Goal: Information Seeking & Learning: Learn about a topic

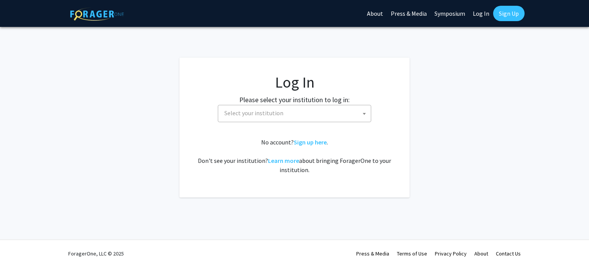
select select
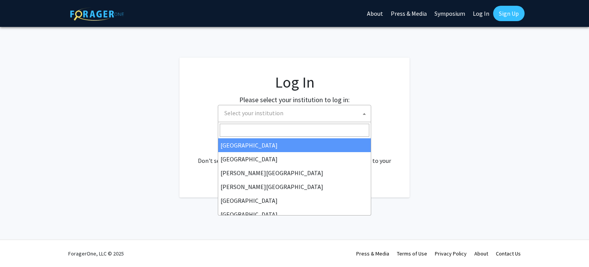
click at [267, 112] on span "Select your institution" at bounding box center [253, 113] width 59 height 8
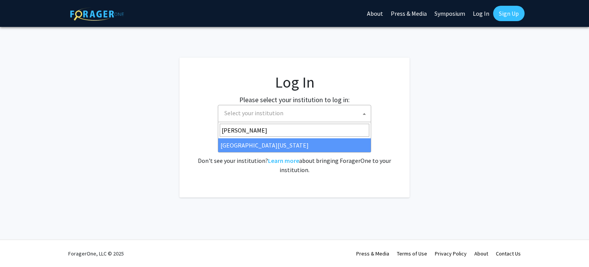
type input "mary"
select select "31"
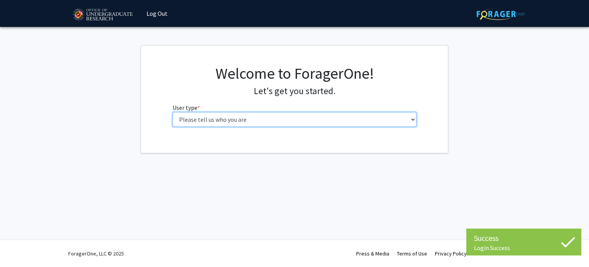
click at [235, 126] on select "Please tell us who you are Undergraduate Student Master's Student Doctoral Cand…" at bounding box center [295, 119] width 244 height 15
select select "1: undergrad"
click at [173, 112] on select "Please tell us who you are Undergraduate Student Master's Student Doctoral Cand…" at bounding box center [295, 119] width 244 height 15
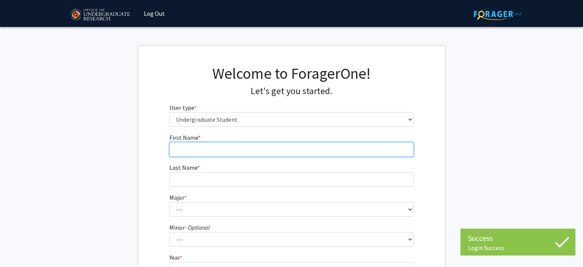
click at [252, 149] on input "First Name * required" at bounding box center [292, 149] width 244 height 15
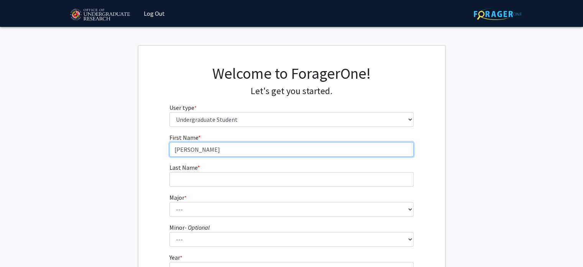
type input "[PERSON_NAME]"
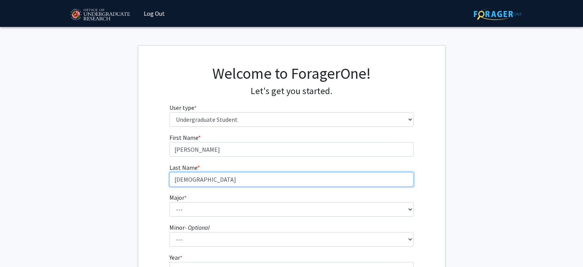
type input "[DEMOGRAPHIC_DATA]"
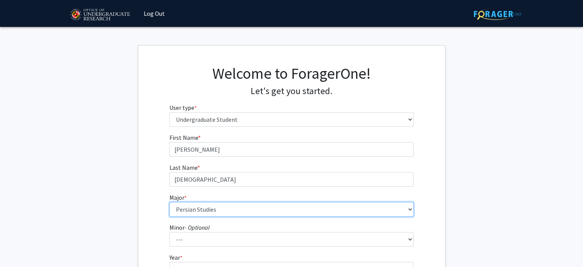
click at [246, 204] on select "--- Accounting Aerospace Engineering African American and Africana Studies Agri…" at bounding box center [292, 209] width 244 height 15
select select "81: 2382"
click at [170, 202] on select "--- Accounting Aerospace Engineering African American and Africana Studies Agri…" at bounding box center [292, 209] width 244 height 15
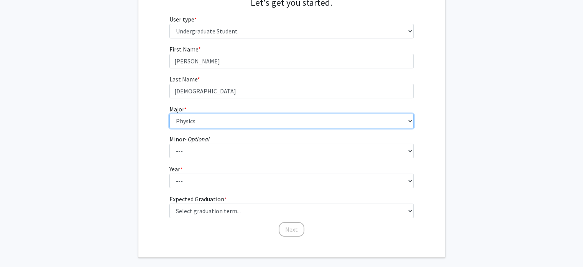
scroll to position [89, 0]
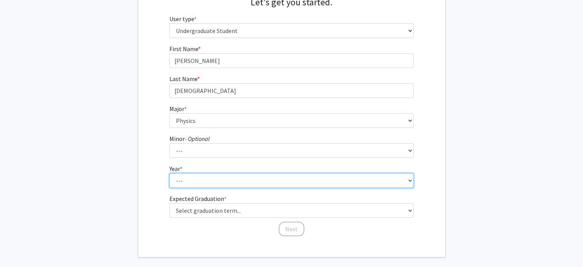
click at [231, 182] on select "--- First-year Sophomore Junior Senior Postbaccalaureate Certificate" at bounding box center [292, 180] width 244 height 15
select select "2: sophomore"
click at [170, 173] on select "--- First-year Sophomore Junior Senior Postbaccalaureate Certificate" at bounding box center [292, 180] width 244 height 15
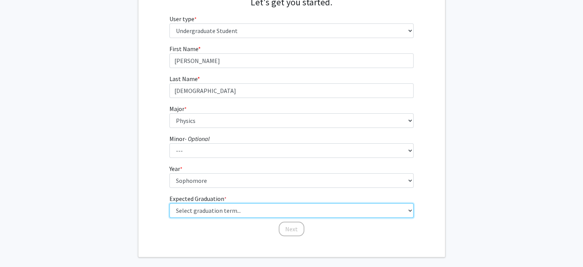
click at [236, 208] on select "Select graduation term... Spring 2025 Summer 2025 Fall 2025 Winter 2025 Spring …" at bounding box center [292, 210] width 244 height 15
select select "13: spring_2028"
click at [170, 203] on select "Select graduation term... Spring 2025 Summer 2025 Fall 2025 Winter 2025 Spring …" at bounding box center [292, 210] width 244 height 15
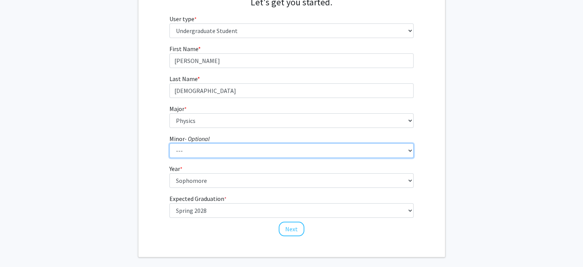
click at [234, 152] on select "--- Actuarial Mathematics Advanced Cybersecurity Experience for Students Africa…" at bounding box center [292, 150] width 244 height 15
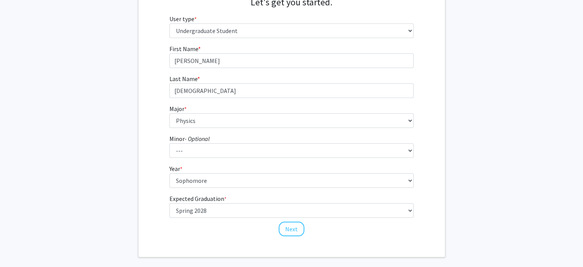
click at [166, 159] on div "First Name * required [PERSON_NAME] Last Name * required [DEMOGRAPHIC_DATA][PER…" at bounding box center [292, 140] width 256 height 193
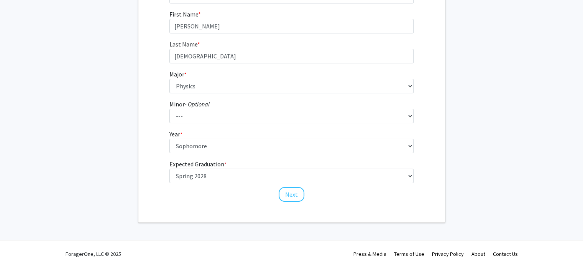
click at [296, 202] on div "Welcome to ForagerOne! Let's get you started. User type * required Please tell …" at bounding box center [291, 73] width 307 height 300
click at [291, 193] on button "Next" at bounding box center [292, 194] width 26 height 15
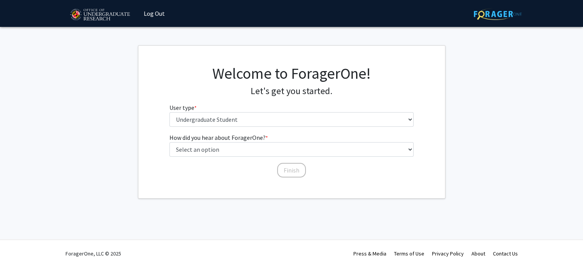
scroll to position [0, 0]
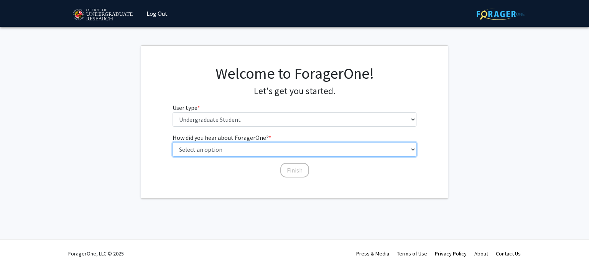
click at [252, 148] on select "Select an option Peer/student recommendation Faculty/staff recommendation Unive…" at bounding box center [295, 149] width 244 height 15
select select "2: faculty_recommendation"
click at [173, 142] on select "Select an option Peer/student recommendation Faculty/staff recommendation Unive…" at bounding box center [295, 149] width 244 height 15
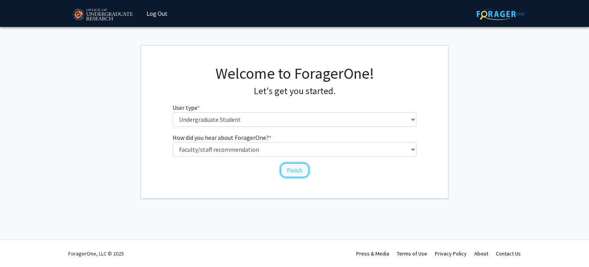
click at [288, 167] on button "Finish" at bounding box center [294, 170] width 29 height 15
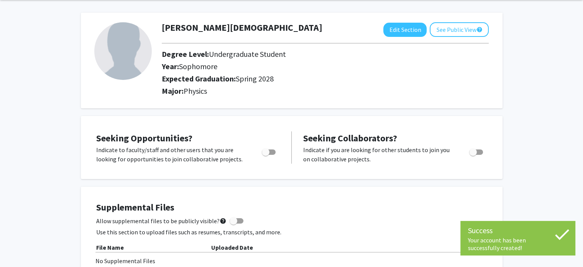
scroll to position [29, 0]
click at [270, 151] on span "Toggle" at bounding box center [269, 151] width 14 height 5
click at [266, 154] on input "Are you actively seeking opportunities?" at bounding box center [265, 154] width 0 height 0
checkbox input "true"
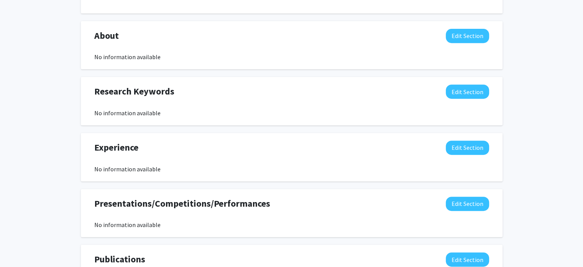
scroll to position [324, 0]
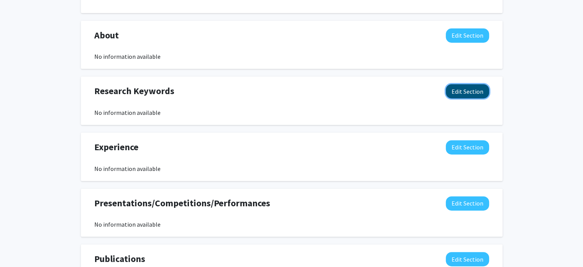
click at [465, 86] on button "Edit Section" at bounding box center [467, 91] width 43 height 14
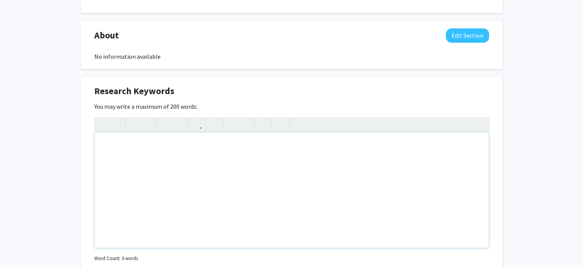
click at [341, 145] on div "Note to users with screen readers: Please deactivate our accessibility plugin f…" at bounding box center [292, 189] width 394 height 115
type textarea "<p>Condensed matter</p><p><br></p>"
click at [352, 71] on div "Seeking Opportunities? Indicate to faculty/staff and other users that you are l…" at bounding box center [292, 171] width 422 height 702
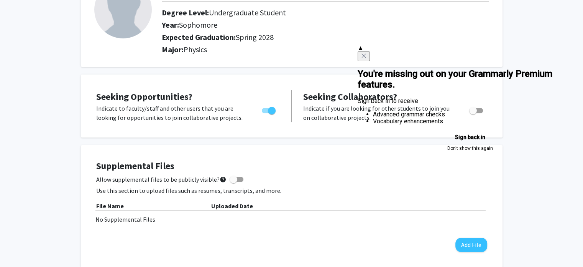
scroll to position [0, 0]
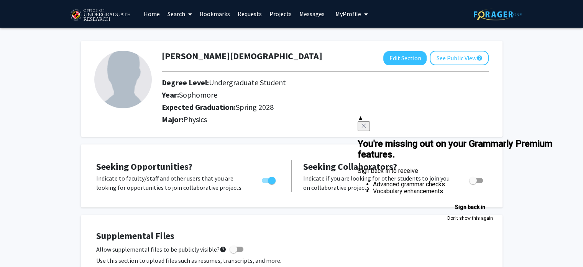
click at [449, 119] on div "▲ You're missing out on your Grammarly Premium features. Sign back in to receiv…" at bounding box center [471, 168] width 226 height 108
click at [367, 122] on icon "Close" at bounding box center [364, 125] width 6 height 6
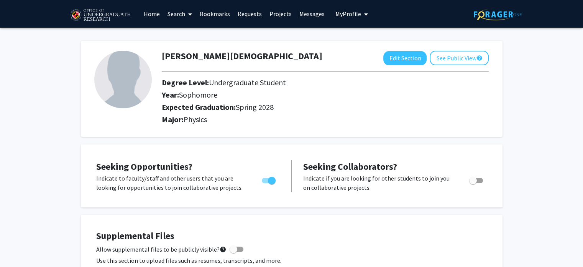
click at [193, 15] on link "Search" at bounding box center [180, 13] width 32 height 27
click at [195, 35] on span "Faculty/Staff" at bounding box center [192, 35] width 56 height 15
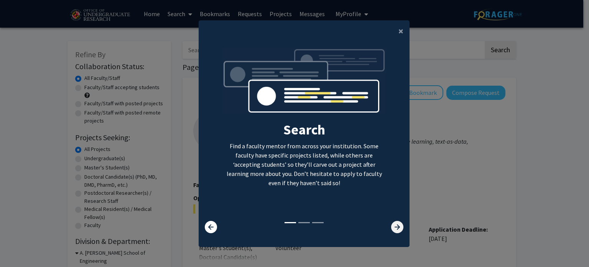
click at [396, 228] on icon at bounding box center [397, 227] width 12 height 12
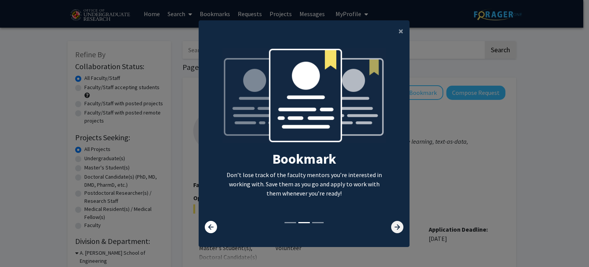
click at [396, 228] on icon at bounding box center [397, 227] width 12 height 12
click at [398, 227] on icon at bounding box center [397, 227] width 12 height 12
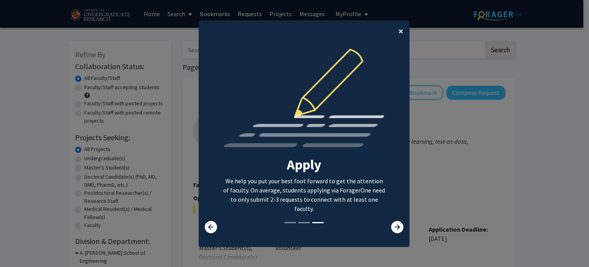
click at [399, 33] on span "×" at bounding box center [401, 31] width 5 height 12
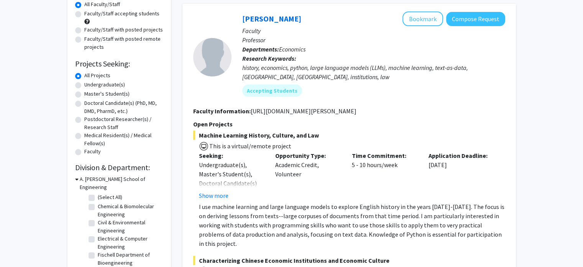
scroll to position [73, 0]
click at [114, 84] on label "Undergraduate(s)" at bounding box center [104, 85] width 41 height 8
click at [89, 84] on input "Undergraduate(s)" at bounding box center [86, 83] width 5 height 5
radio input "true"
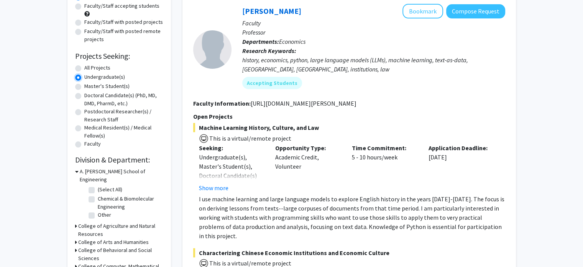
scroll to position [81, 0]
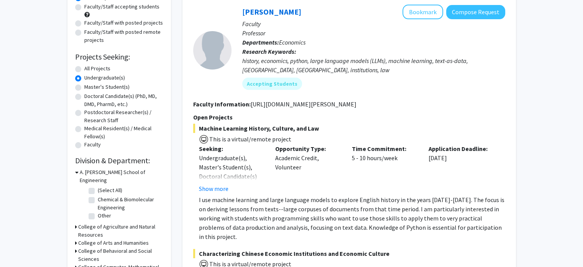
click at [96, 69] on label "All Projects" at bounding box center [97, 68] width 26 height 8
click at [89, 69] on input "All Projects" at bounding box center [86, 66] width 5 height 5
radio input "true"
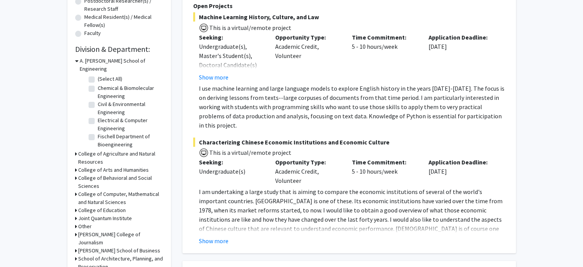
scroll to position [186, 0]
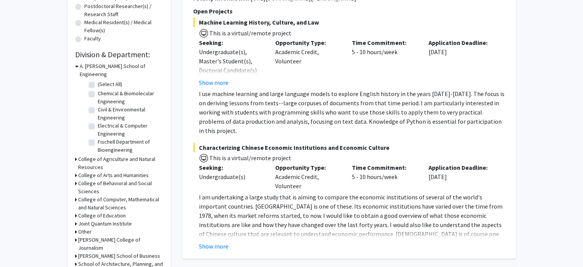
click at [95, 89] on fg-checkbox "Chemical & Biomolecular Engineering Chemical & Biomolecular Engineering" at bounding box center [125, 97] width 73 height 16
click at [98, 89] on label "Chemical & Biomolecular Engineering" at bounding box center [130, 97] width 64 height 16
click at [98, 89] on input "Chemical & Biomolecular Engineering" at bounding box center [100, 91] width 5 height 5
checkbox input "true"
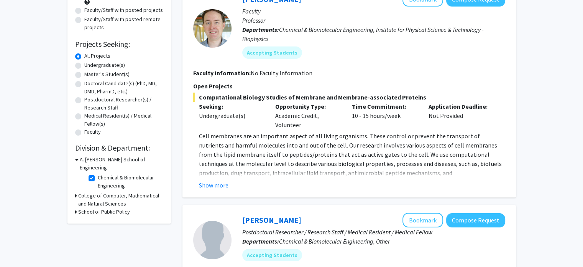
scroll to position [94, 0]
click at [98, 173] on label "Chemical & Biomolecular Engineering" at bounding box center [130, 181] width 64 height 16
click at [98, 173] on input "Chemical & Biomolecular Engineering" at bounding box center [100, 175] width 5 height 5
checkbox input "false"
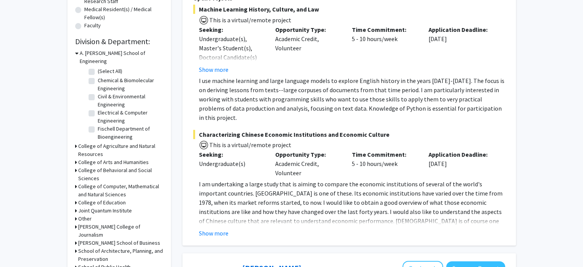
scroll to position [199, 0]
click at [76, 182] on icon at bounding box center [76, 186] width 2 height 8
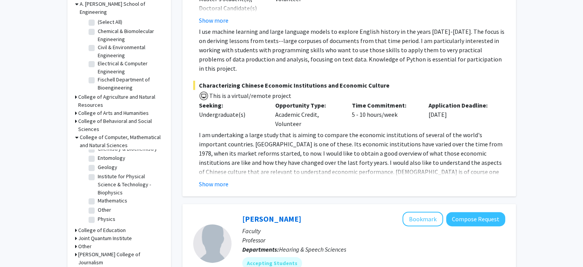
scroll to position [251, 0]
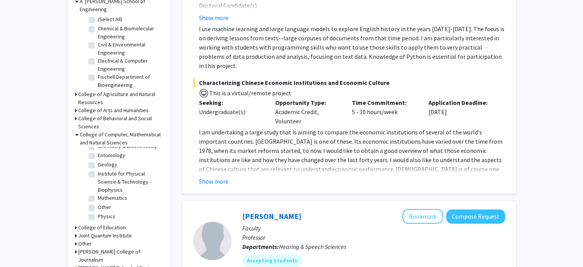
click at [98, 212] on label "Physics" at bounding box center [107, 216] width 18 height 8
click at [98, 212] on input "Physics" at bounding box center [100, 214] width 5 height 5
checkbox input "true"
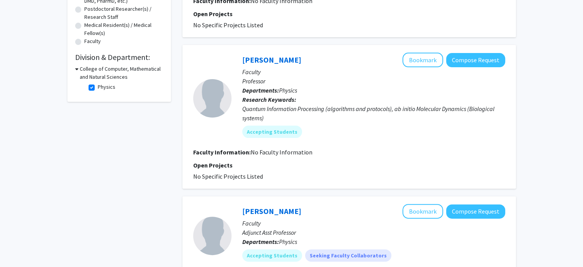
scroll to position [128, 0]
